Goal: Find specific page/section: Find specific page/section

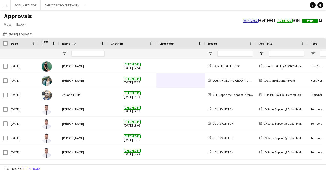
click at [4, 6] on app-icon "Menu" at bounding box center [5, 5] width 4 height 4
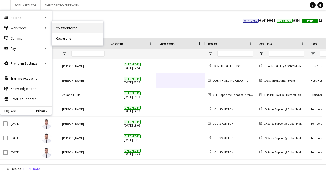
click at [74, 28] on link "My Workforce" at bounding box center [77, 28] width 51 height 10
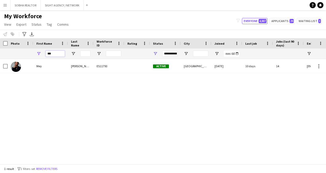
drag, startPoint x: 55, startPoint y: 54, endPoint x: 41, endPoint y: 55, distance: 14.2
click at [41, 55] on div "***" at bounding box center [50, 53] width 35 height 10
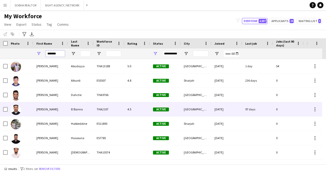
type input "*******"
click at [184, 112] on div "[GEOGRAPHIC_DATA]" at bounding box center [196, 109] width 31 height 14
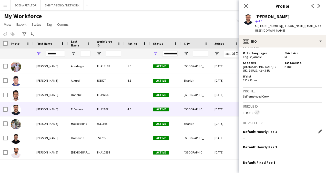
scroll to position [517, 0]
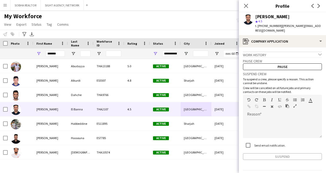
scroll to position [11, 0]
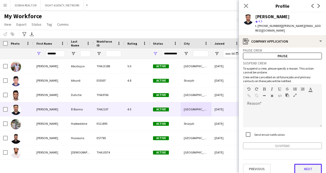
click at [307, 164] on button "Next" at bounding box center [309, 169] width 28 height 10
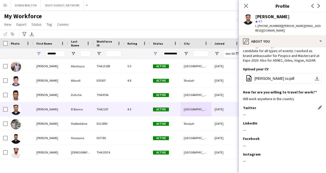
scroll to position [65, 0]
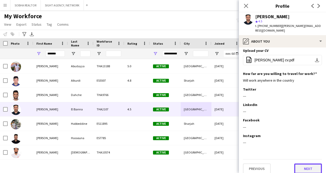
click at [309, 165] on button "Next" at bounding box center [309, 168] width 28 height 10
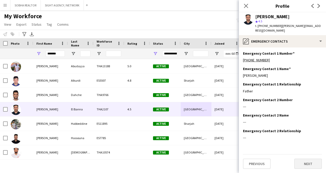
scroll to position [0, 0]
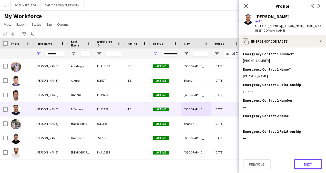
click at [306, 161] on button "Next" at bounding box center [309, 164] width 28 height 10
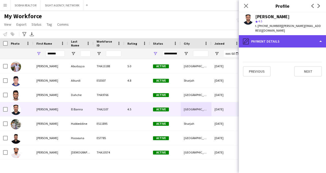
click at [245, 38] on icon "pencil4" at bounding box center [246, 41] width 6 height 6
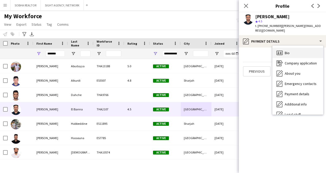
click at [293, 48] on div "Bio Bio" at bounding box center [298, 53] width 51 height 10
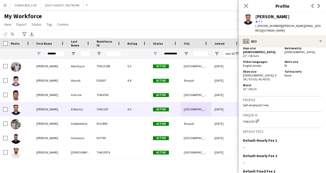
scroll to position [517, 0]
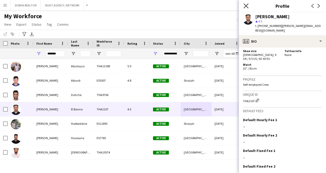
click at [248, 6] on icon "Close pop-in" at bounding box center [246, 5] width 5 height 5
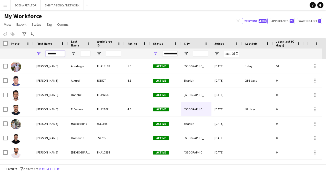
drag, startPoint x: 61, startPoint y: 53, endPoint x: 33, endPoint y: 57, distance: 28.5
click at [33, 57] on div "*******" at bounding box center [279, 53] width 558 height 10
